Goal: Find specific page/section: Find specific page/section

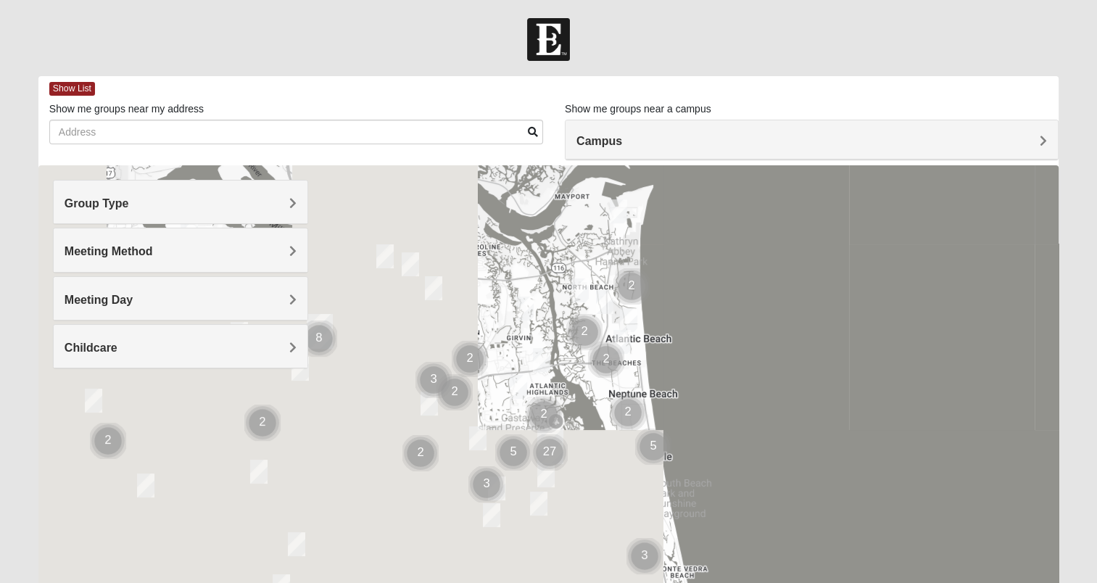
click at [129, 200] on span "Group Type" at bounding box center [97, 203] width 65 height 12
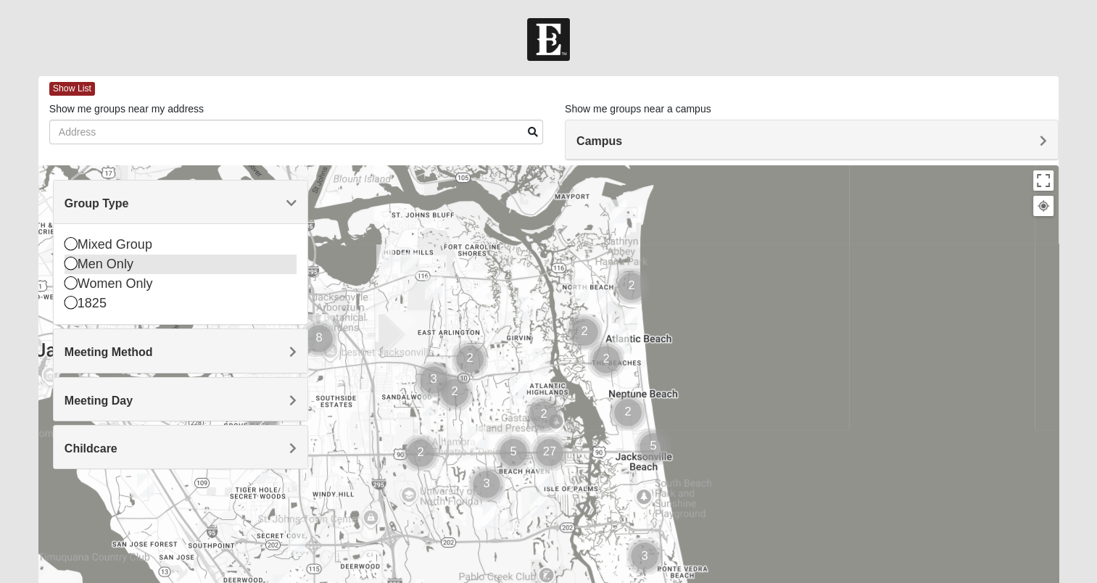
click at [71, 267] on icon at bounding box center [71, 263] width 13 height 13
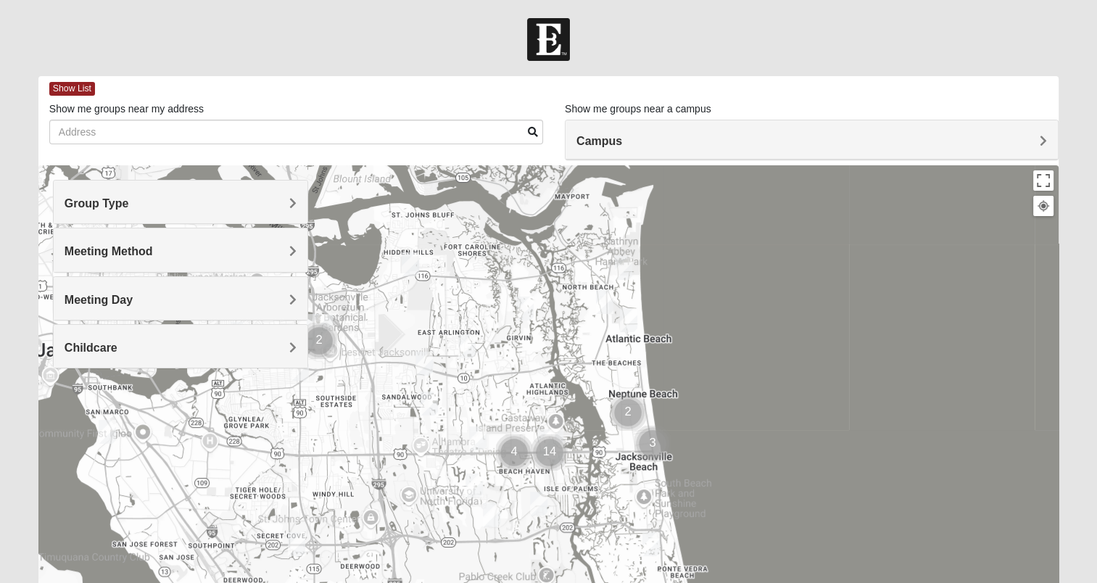
click at [288, 257] on h4 "Meeting Method" at bounding box center [181, 251] width 232 height 14
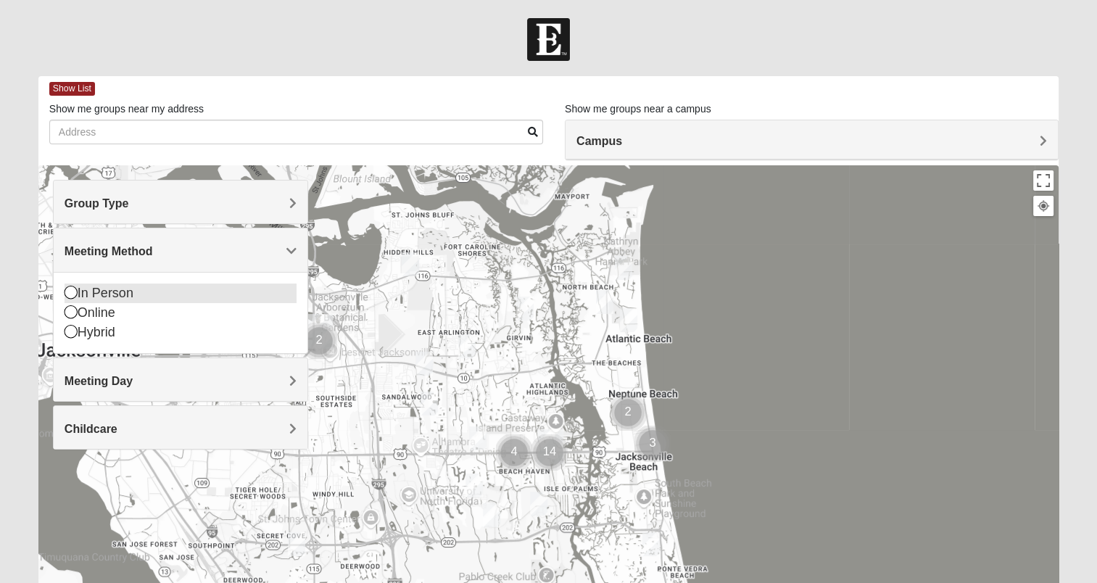
click at [70, 291] on icon at bounding box center [71, 292] width 13 height 13
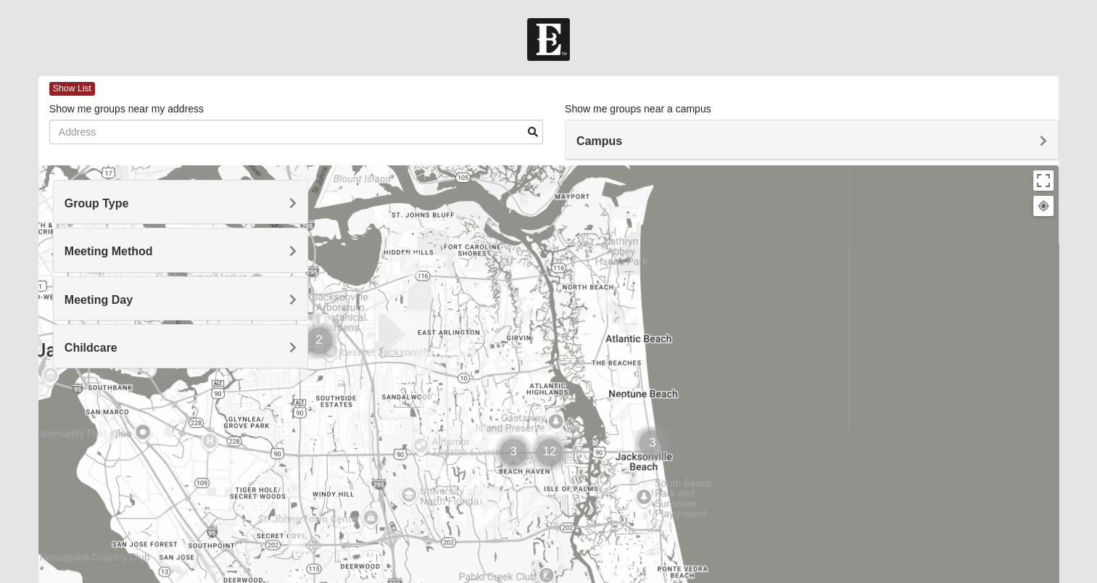
click at [288, 293] on h4 "Meeting Day" at bounding box center [181, 300] width 232 height 14
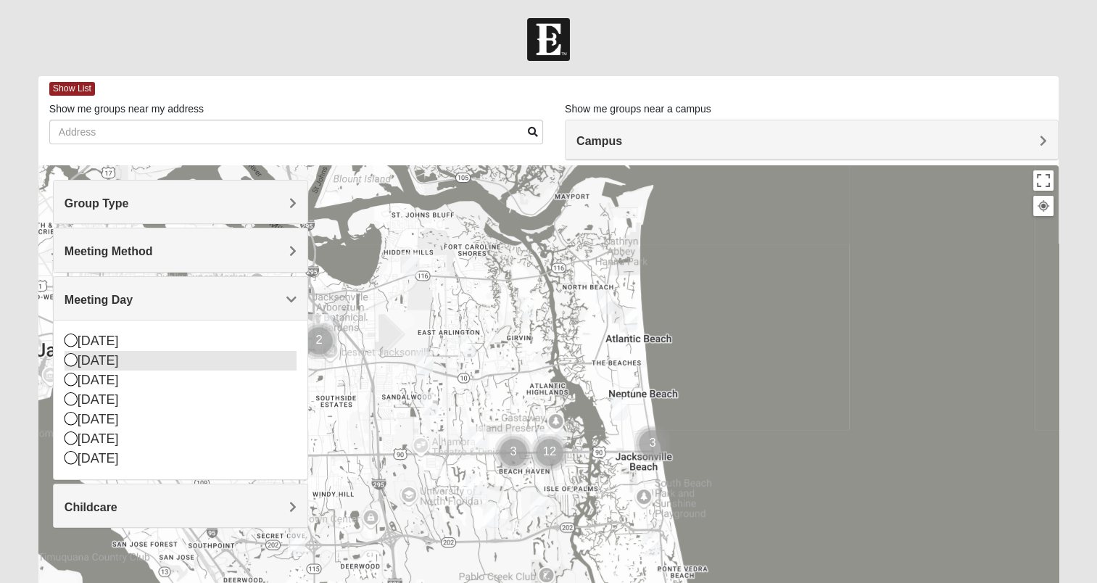
click at [71, 353] on icon at bounding box center [71, 359] width 13 height 13
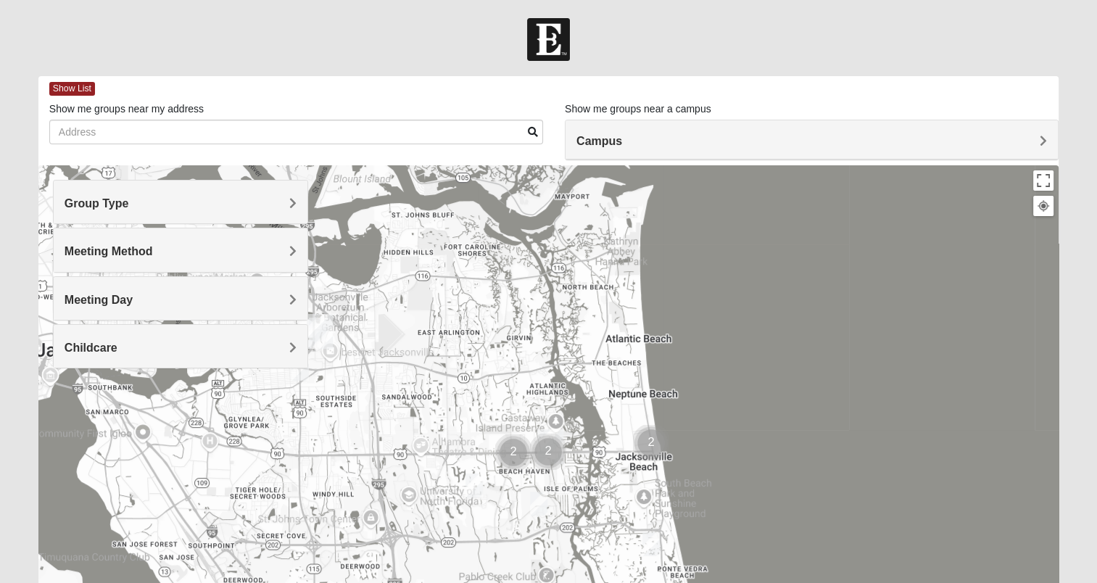
click at [133, 294] on span "Meeting Day" at bounding box center [99, 300] width 68 height 12
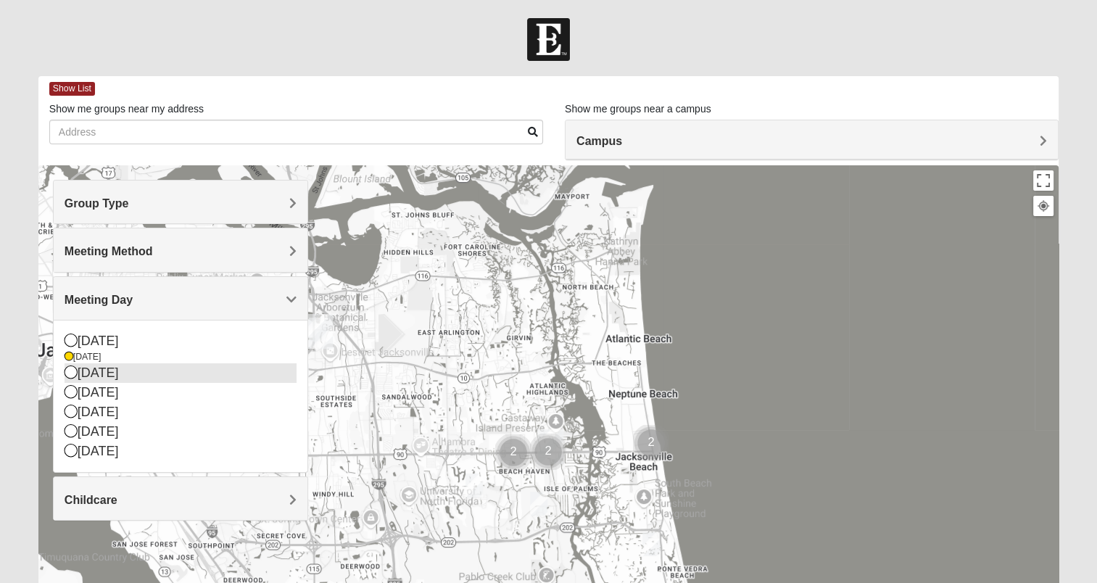
click at [70, 374] on icon at bounding box center [71, 371] width 13 height 13
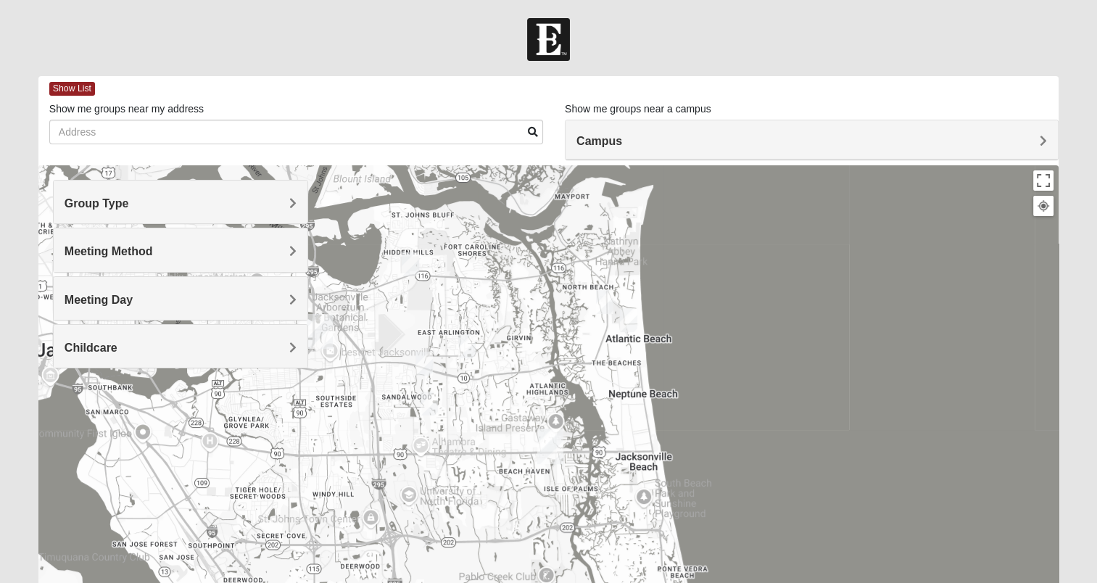
click at [287, 301] on h4 "Meeting Day" at bounding box center [181, 300] width 232 height 14
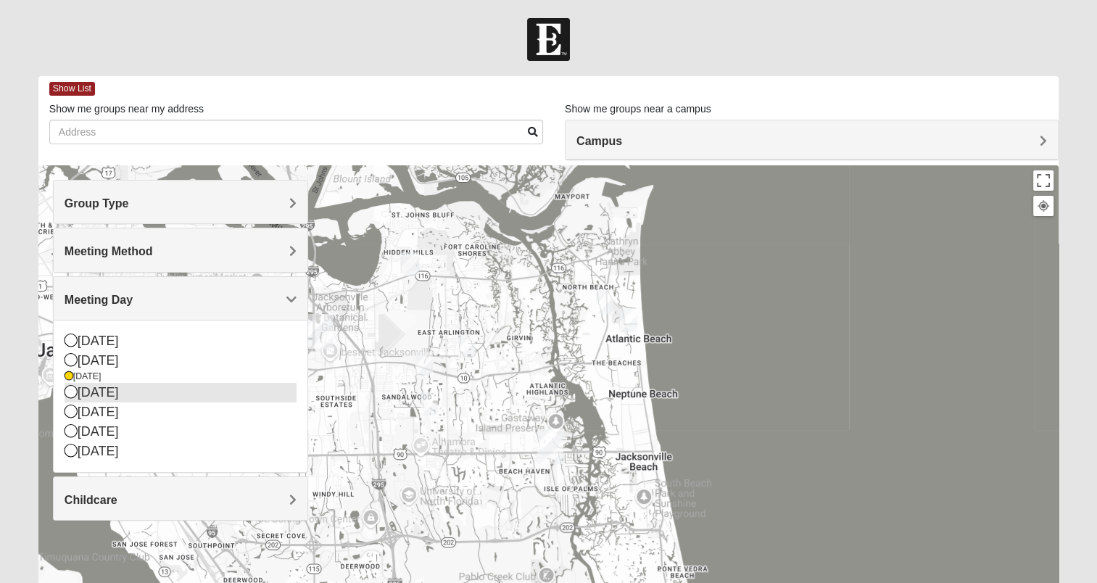
click at [72, 392] on icon at bounding box center [71, 391] width 13 height 13
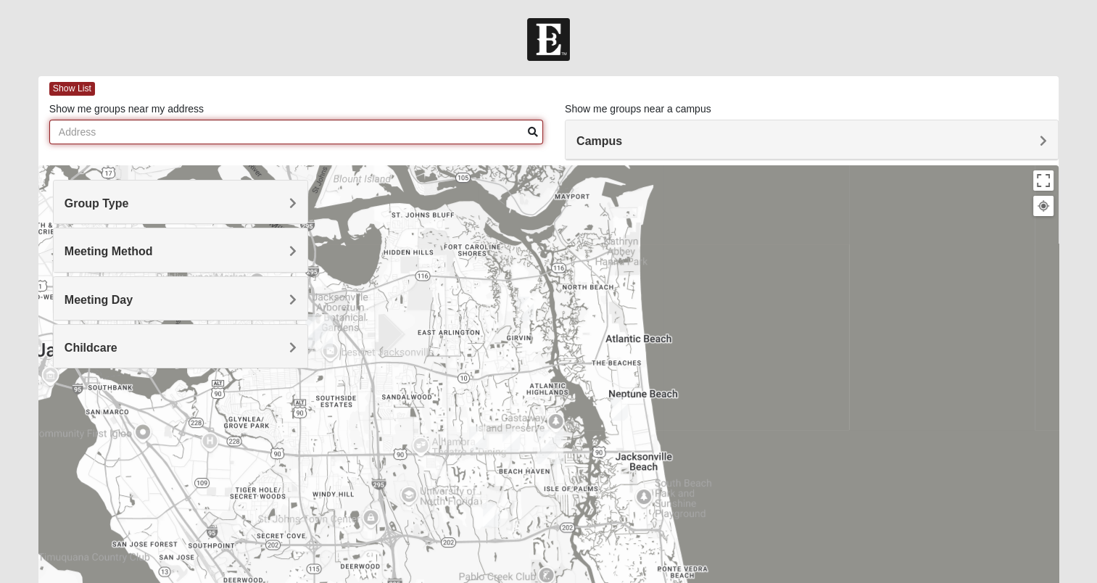
click at [267, 129] on input "Show me groups near my address" at bounding box center [296, 132] width 494 height 25
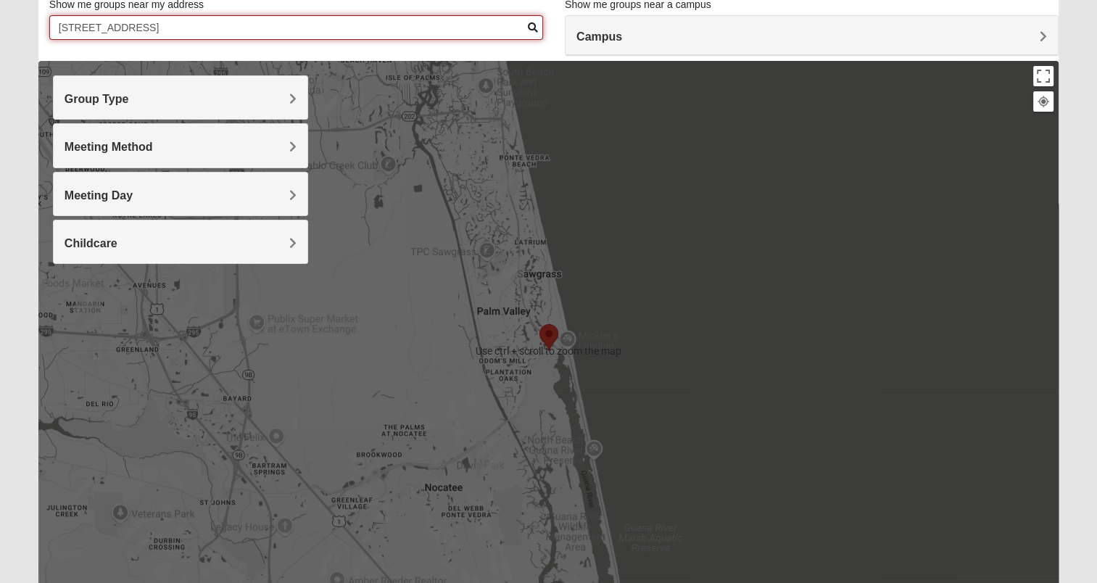
scroll to position [101, 0]
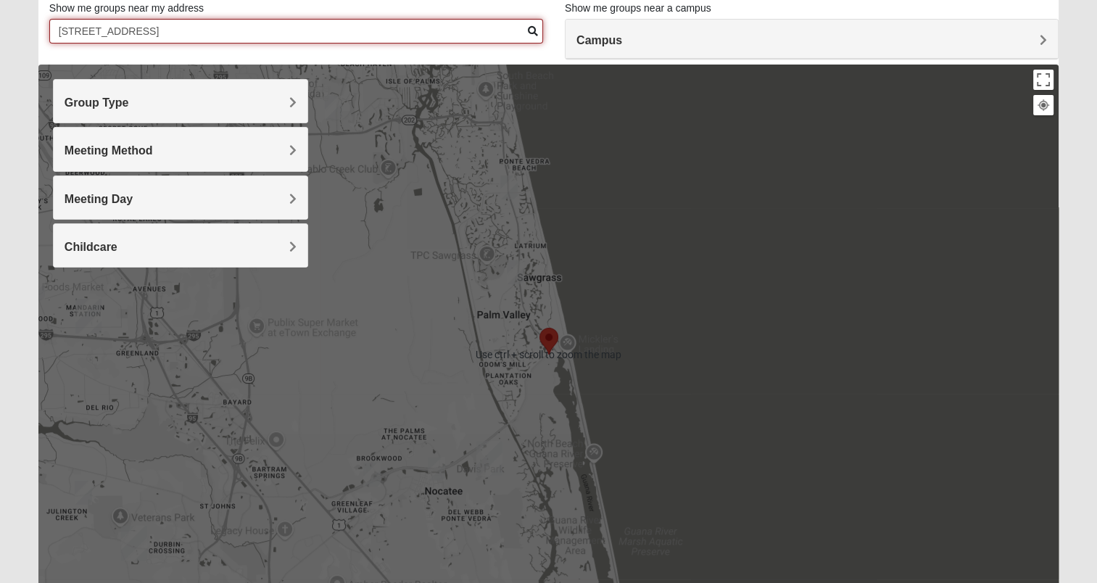
type input "[STREET_ADDRESS]"
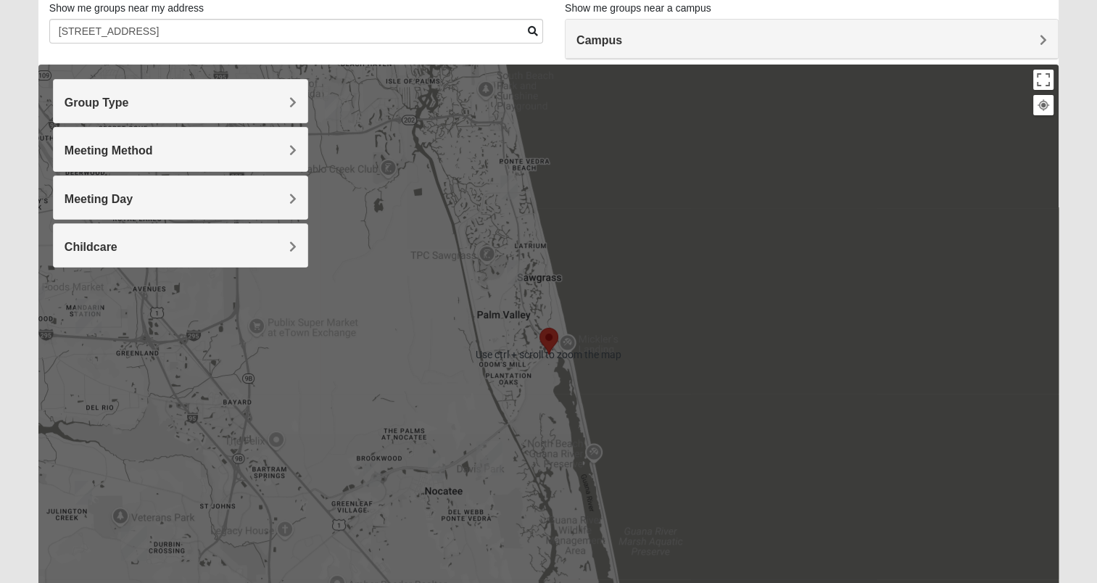
click at [129, 104] on span "Group Type" at bounding box center [97, 102] width 65 height 12
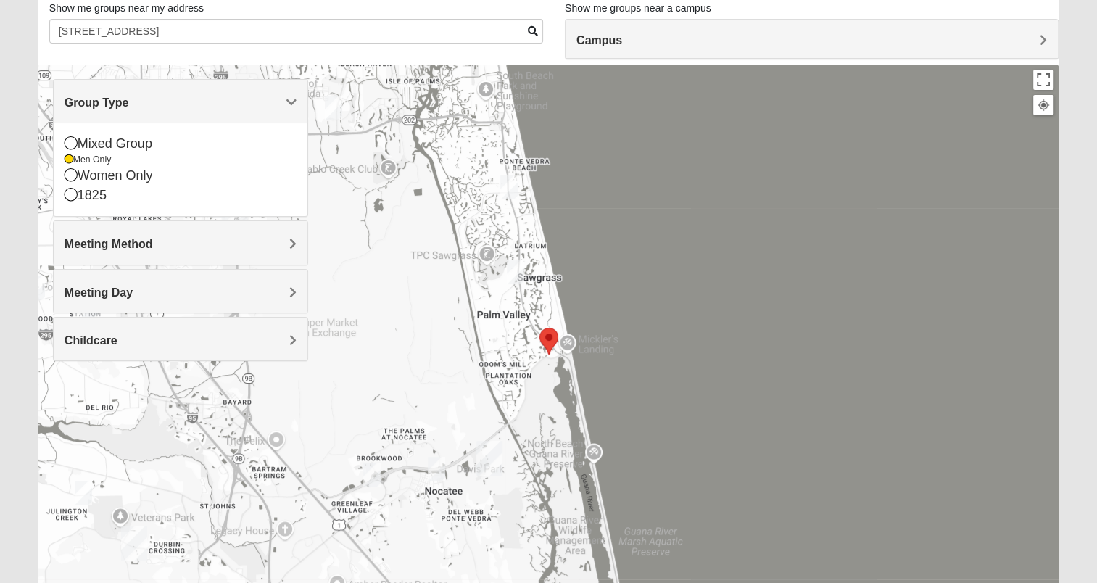
click at [518, 270] on img "Mens Sopchak 32082" at bounding box center [515, 272] width 29 height 36
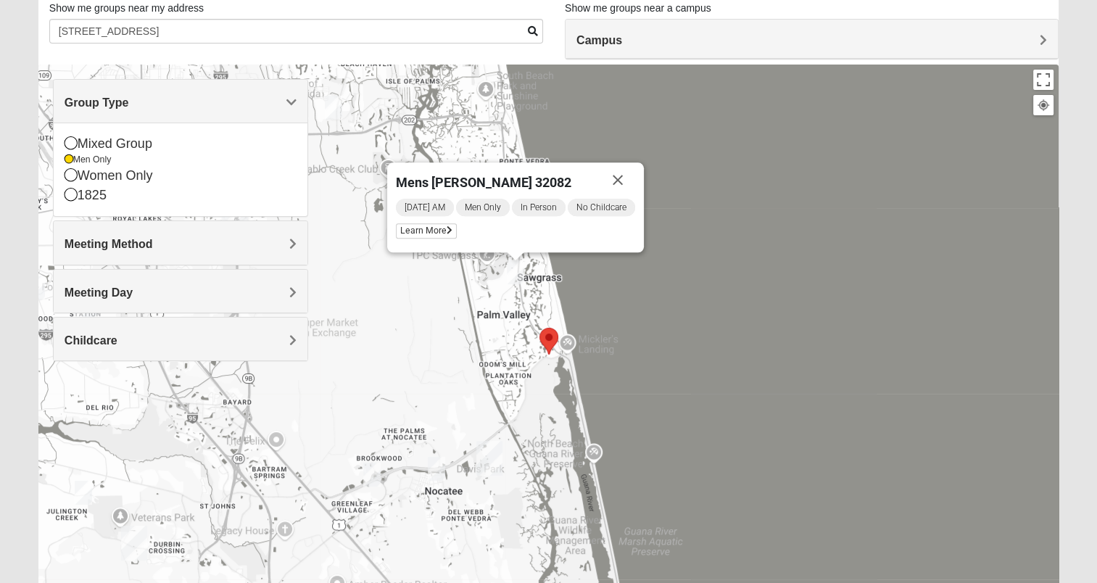
click at [668, 278] on div "Mens [PERSON_NAME] 32082 [DATE] AM Men Only In Person No Childcare Learn More" at bounding box center [548, 355] width 1020 height 580
click at [621, 177] on button "Close" at bounding box center [617, 179] width 35 height 35
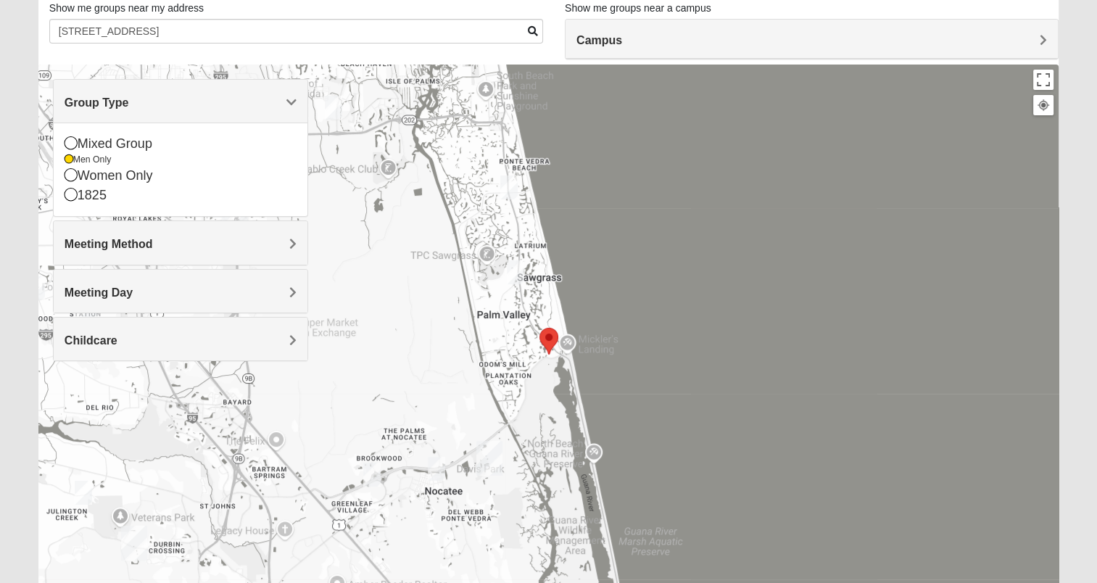
click at [515, 274] on img "Mens Sopchak 32082" at bounding box center [515, 272] width 29 height 36
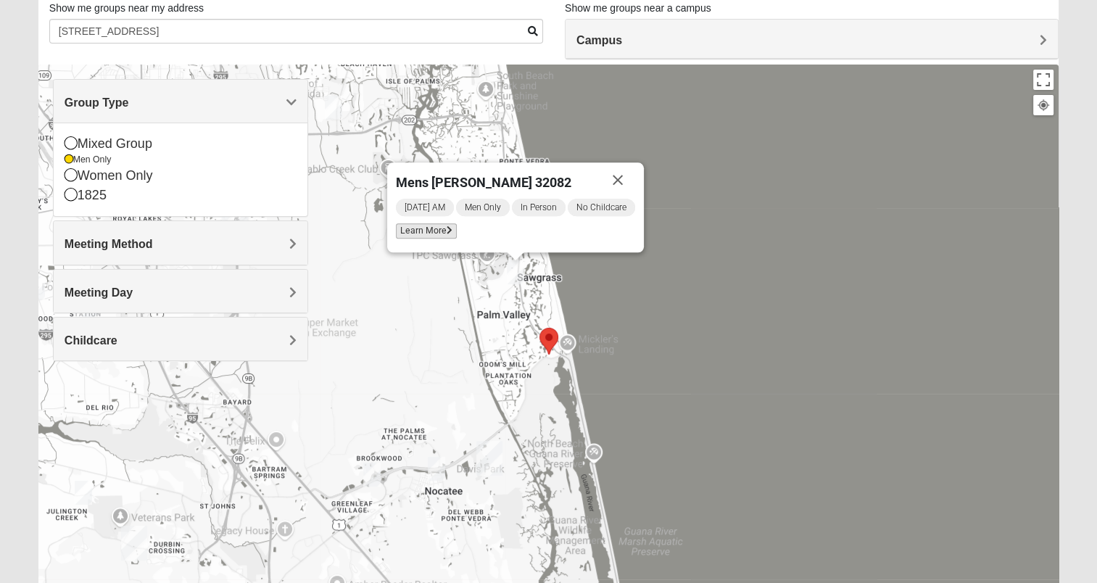
click at [435, 229] on span "Learn More" at bounding box center [426, 230] width 61 height 15
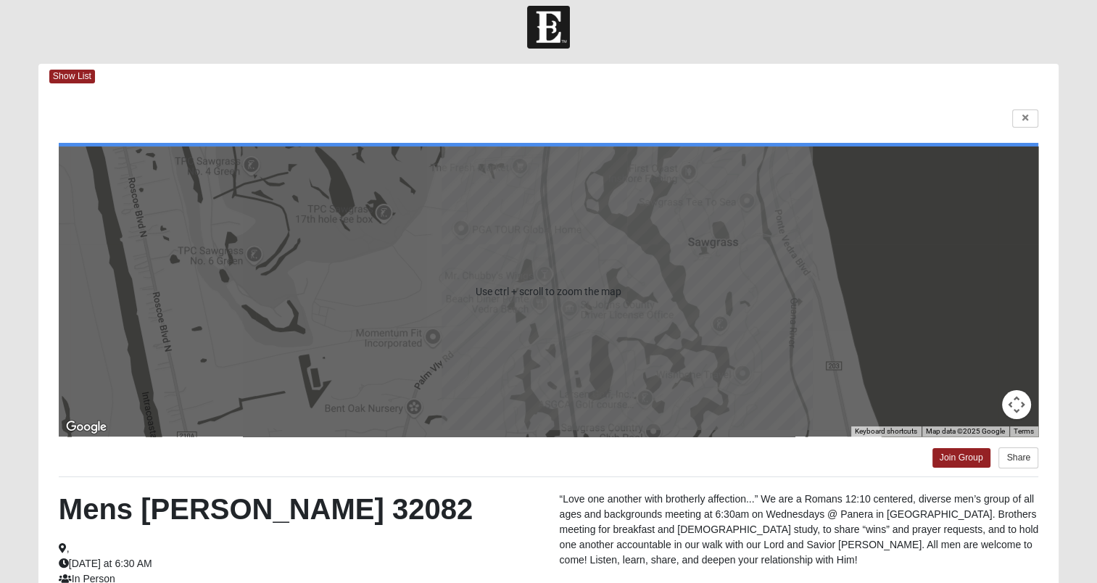
scroll to position [0, 0]
